Goal: Task Accomplishment & Management: Manage account settings

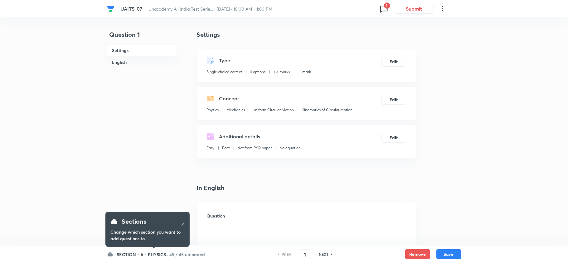
checkbox input "true"
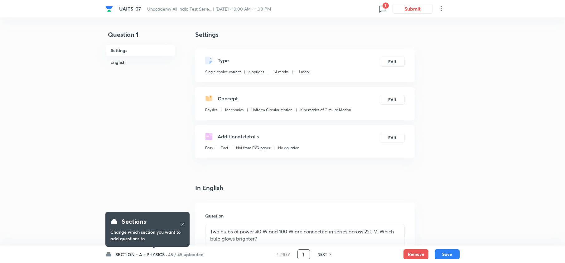
click at [303, 255] on input "1" at bounding box center [304, 254] width 12 height 11
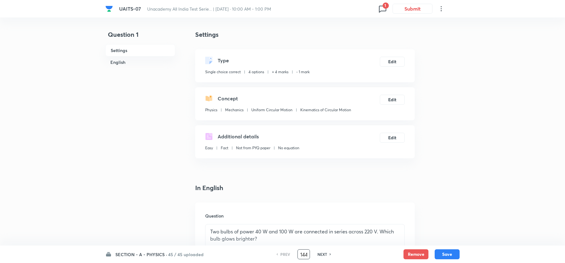
scroll to position [0, 1]
type input "144"
checkbox input "false"
checkbox input "true"
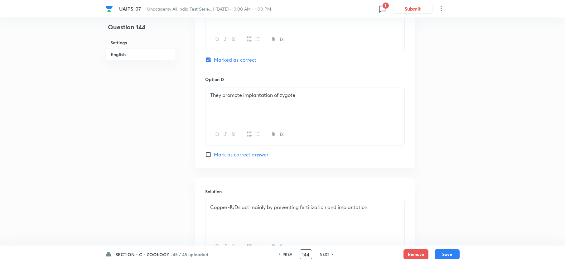
scroll to position [459, 0]
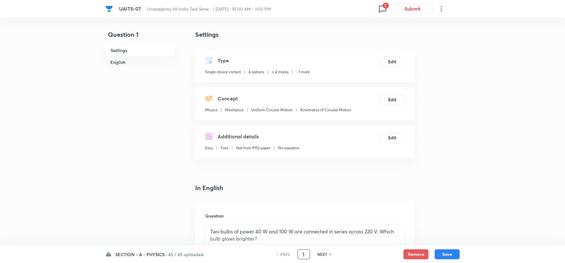
click at [308, 256] on input "1" at bounding box center [304, 254] width 12 height 11
type input "34"
checkbox input "false"
checkbox input "true"
click at [391, 59] on button "Edit" at bounding box center [392, 61] width 25 height 10
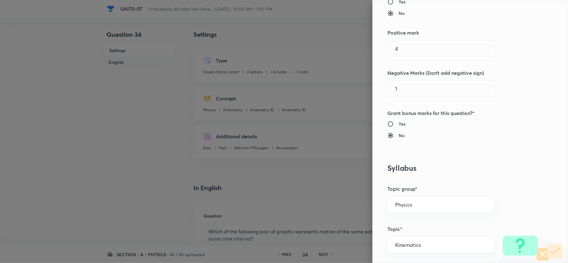
scroll to position [140, 0]
click at [381, 123] on div "Question settings Question type* Single choice correct Number of options* 2 3 4…" at bounding box center [471, 131] width 196 height 263
click at [388, 123] on input "Yes" at bounding box center [393, 123] width 11 height 6
radio input "true"
radio input "false"
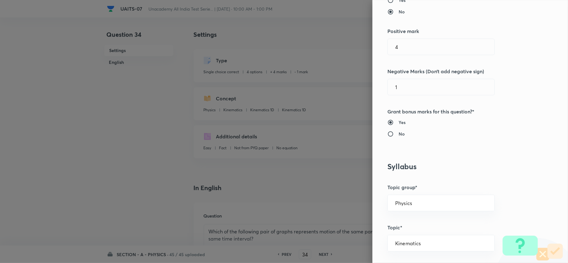
scroll to position [631, 0]
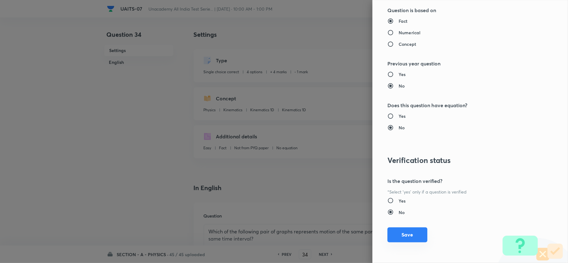
click at [410, 232] on button "Save" at bounding box center [408, 235] width 40 height 15
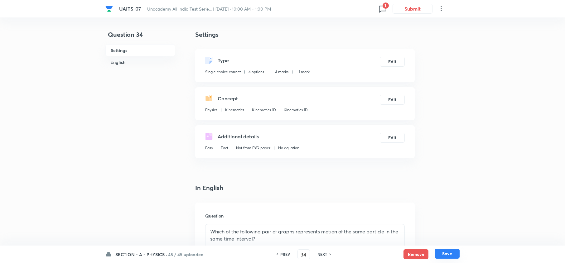
click at [459, 254] on button "Save" at bounding box center [447, 254] width 25 height 10
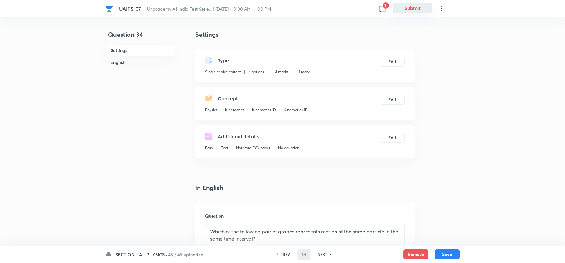
click at [418, 7] on button "Submit" at bounding box center [413, 8] width 40 height 10
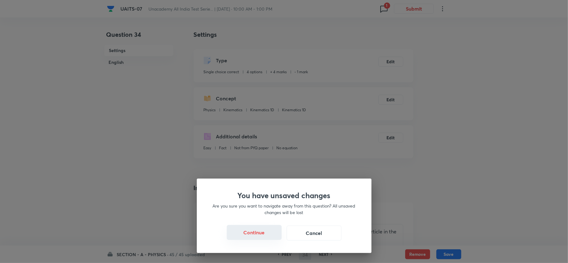
click at [256, 234] on button "Continue" at bounding box center [254, 232] width 55 height 15
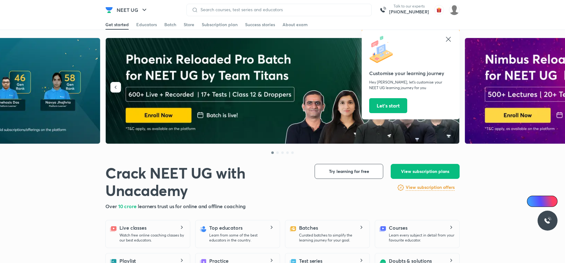
click at [452, 36] on icon at bounding box center [448, 39] width 7 height 7
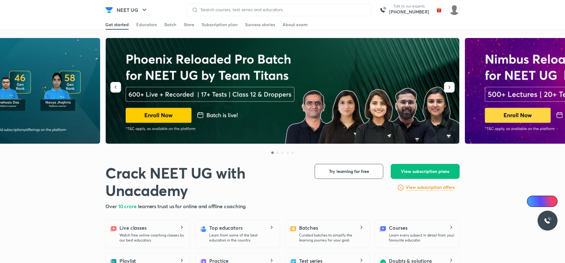
click at [453, 20] on div "Get started Educators Batch Store Subscription plan Success stories About exam" at bounding box center [282, 25] width 354 height 10
click at [455, 7] on img at bounding box center [454, 10] width 11 height 11
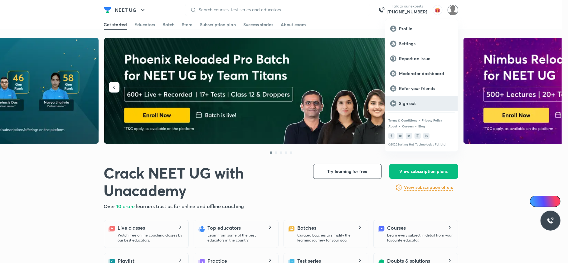
click at [423, 109] on div "Sign out" at bounding box center [421, 103] width 73 height 15
